Goal: Information Seeking & Learning: Compare options

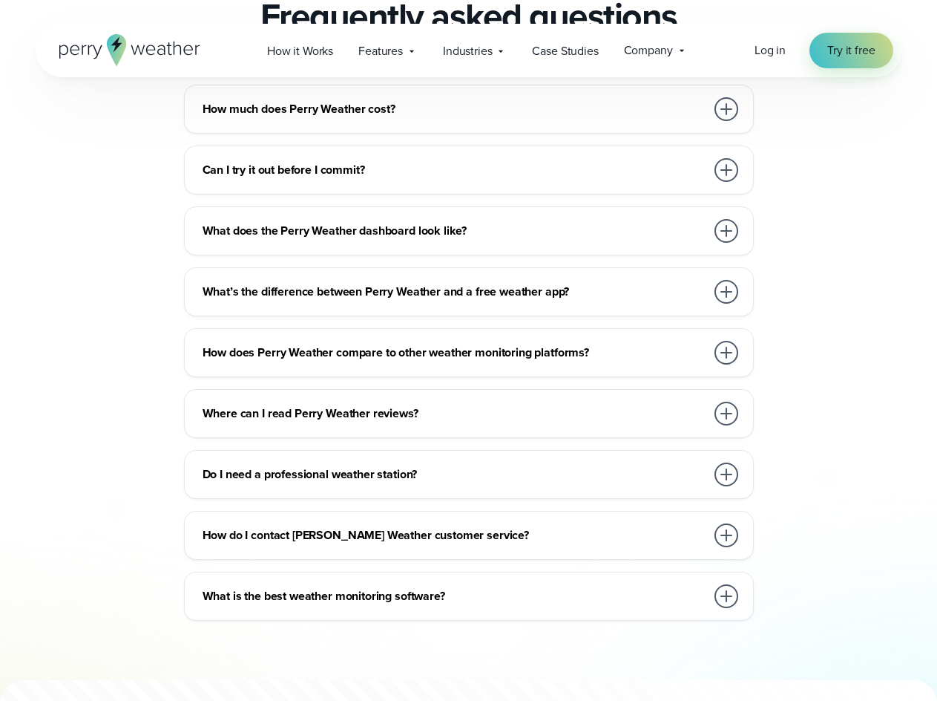
scroll to position [3266, 0]
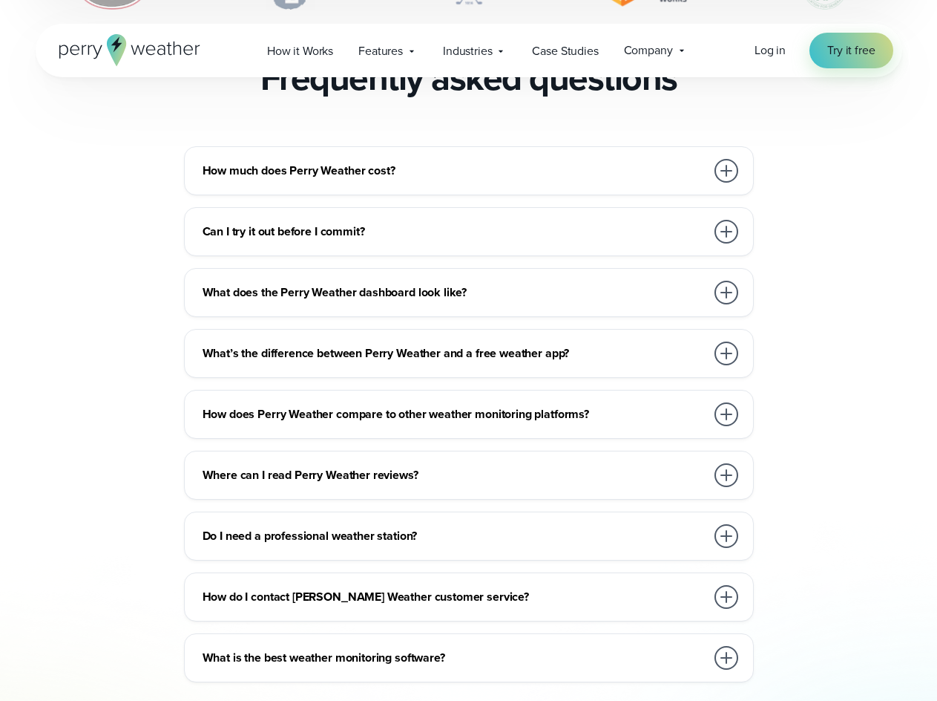
click at [729, 159] on div at bounding box center [727, 171] width 24 height 24
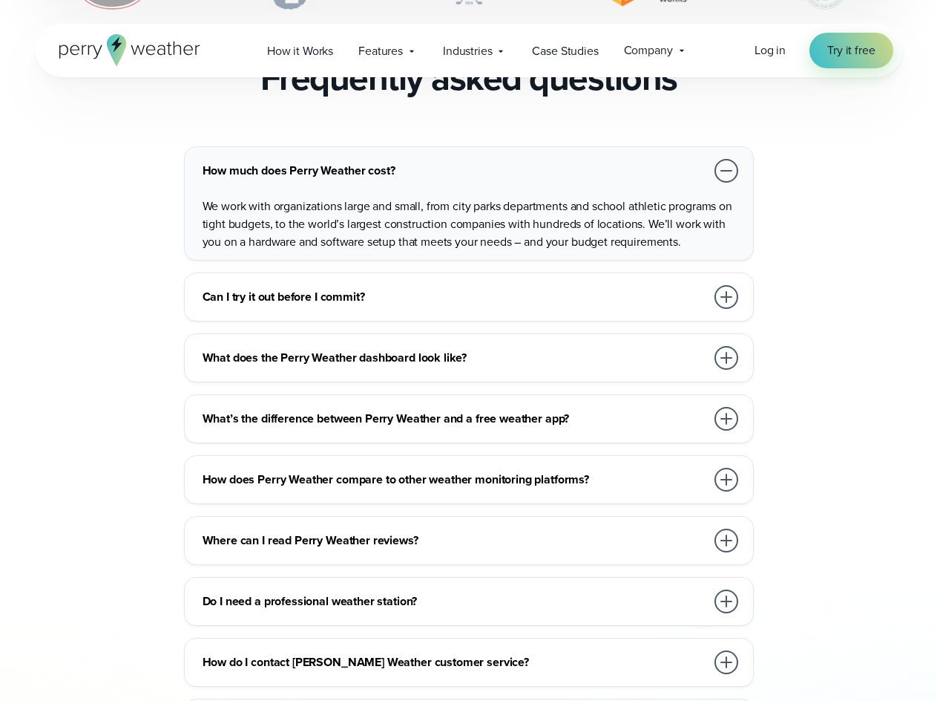
click at [729, 159] on div at bounding box center [727, 171] width 24 height 24
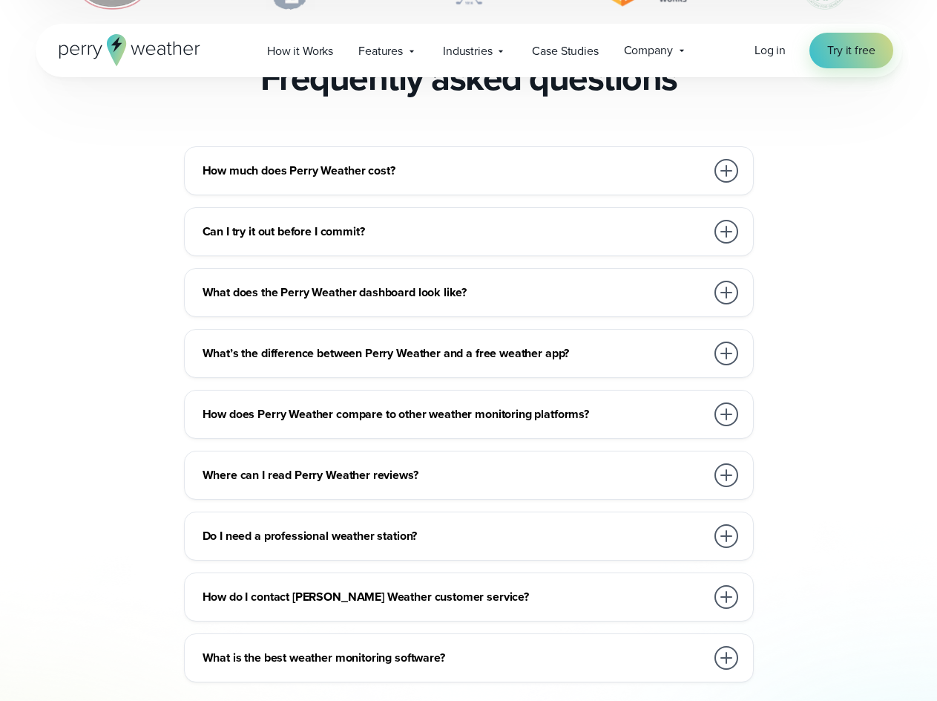
click at [357, 527] on h3 "Do I need a professional weather station?" at bounding box center [454, 536] width 503 height 18
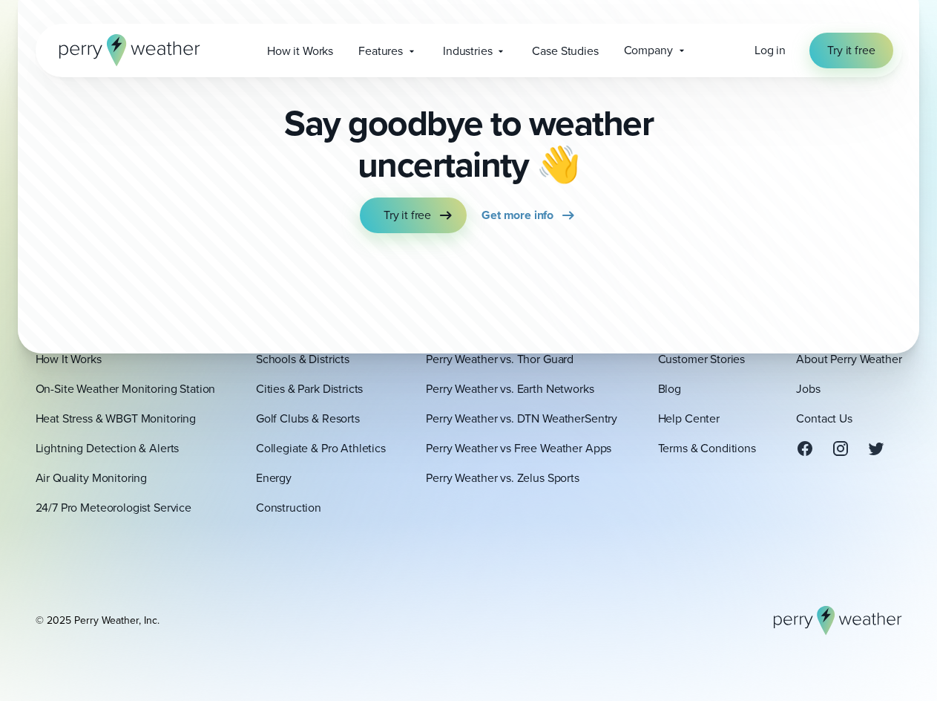
scroll to position [4305, 0]
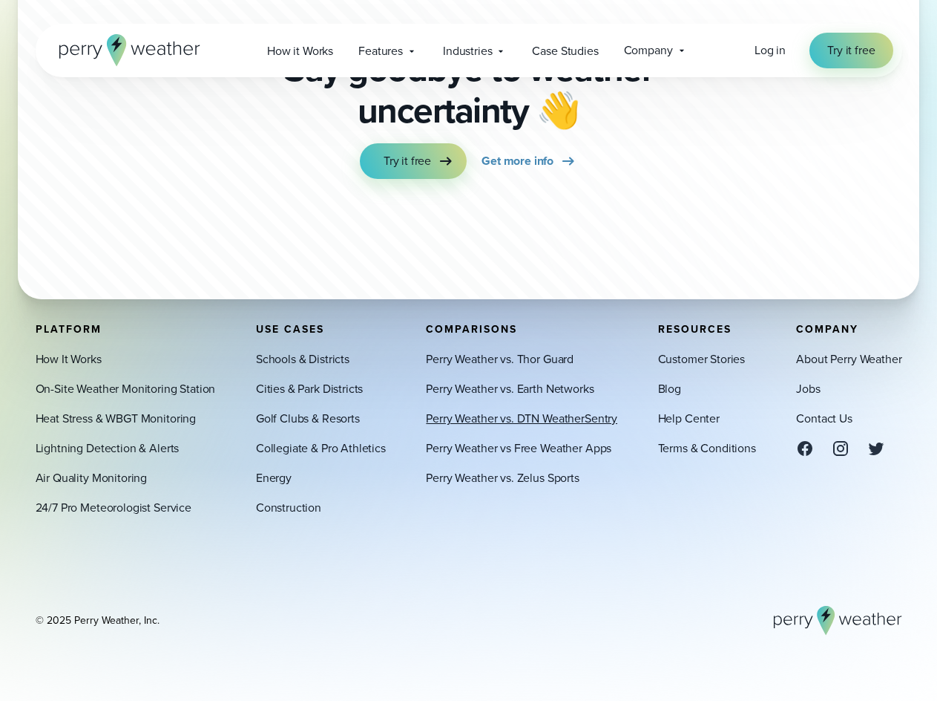
click at [532, 422] on link "Perry Weather vs. DTN WeatherSentry" at bounding box center [522, 419] width 192 height 18
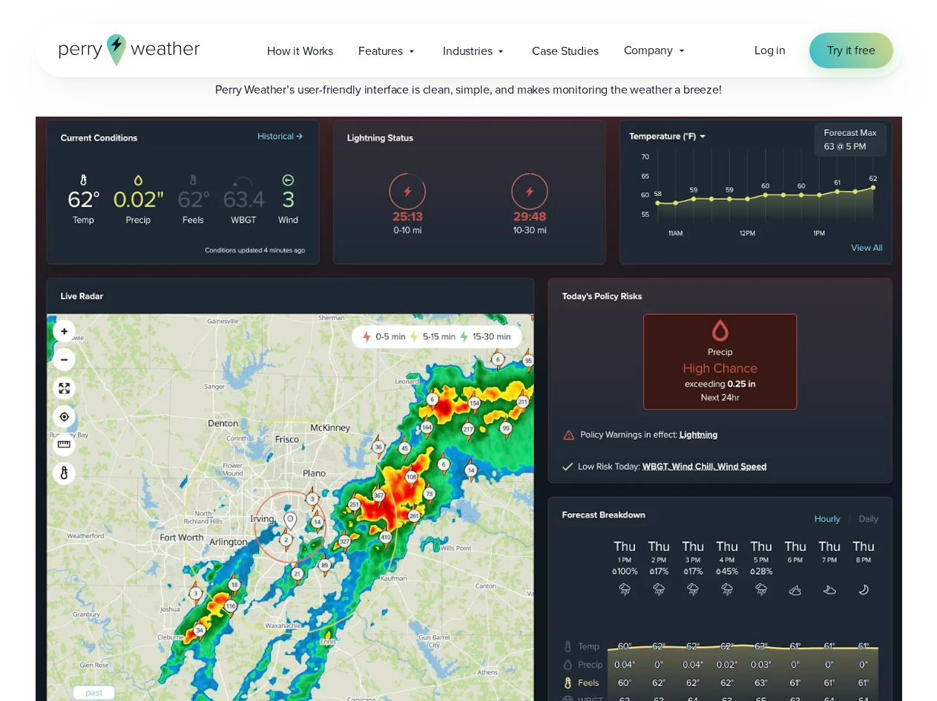
scroll to position [3100, 0]
